Goal: Find specific page/section: Find specific page/section

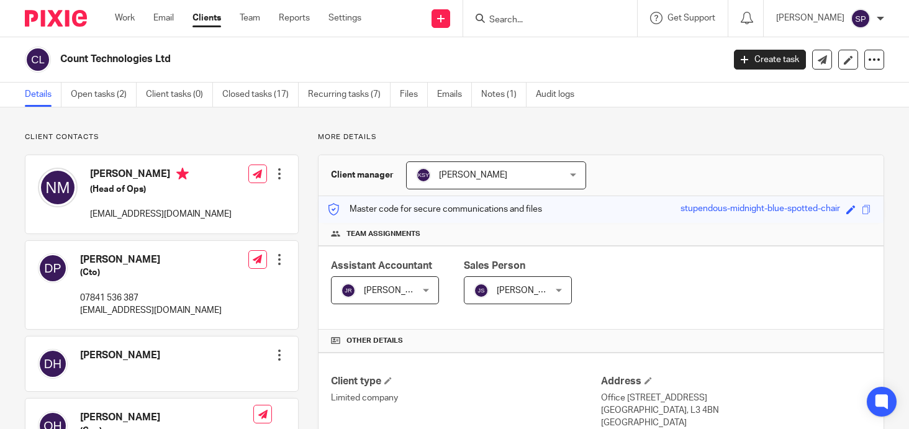
click at [505, 9] on div at bounding box center [550, 18] width 174 height 37
click at [504, 21] on input "Search" at bounding box center [544, 20] width 112 height 11
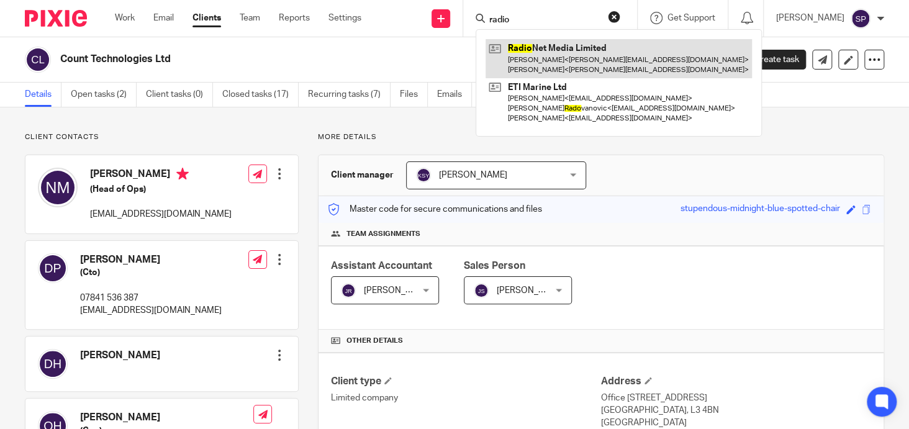
type input "radio"
click at [534, 45] on link at bounding box center [619, 58] width 266 height 39
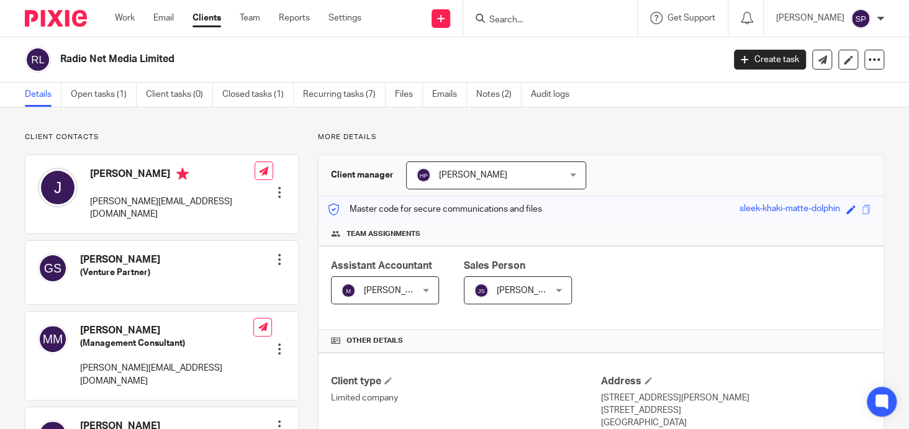
click at [497, 22] on input "Search" at bounding box center [544, 20] width 112 height 11
click at [511, 22] on input "Search" at bounding box center [544, 20] width 112 height 11
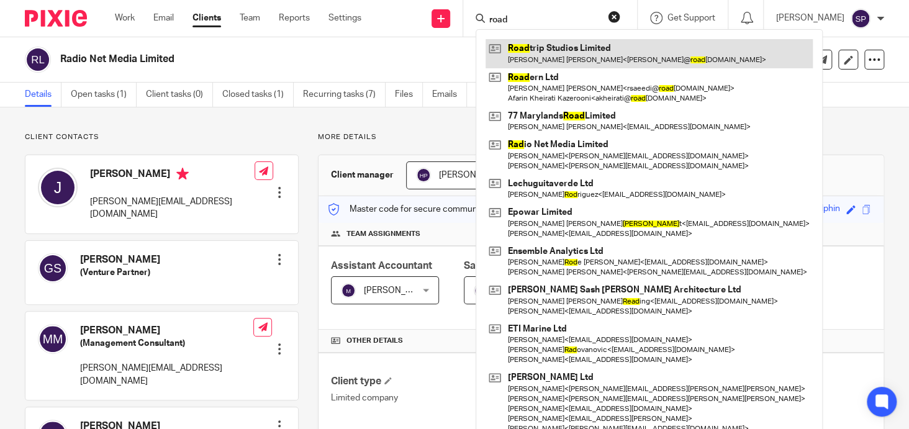
type input "road"
click at [544, 47] on link at bounding box center [649, 53] width 327 height 29
